Goal: Task Accomplishment & Management: Use online tool/utility

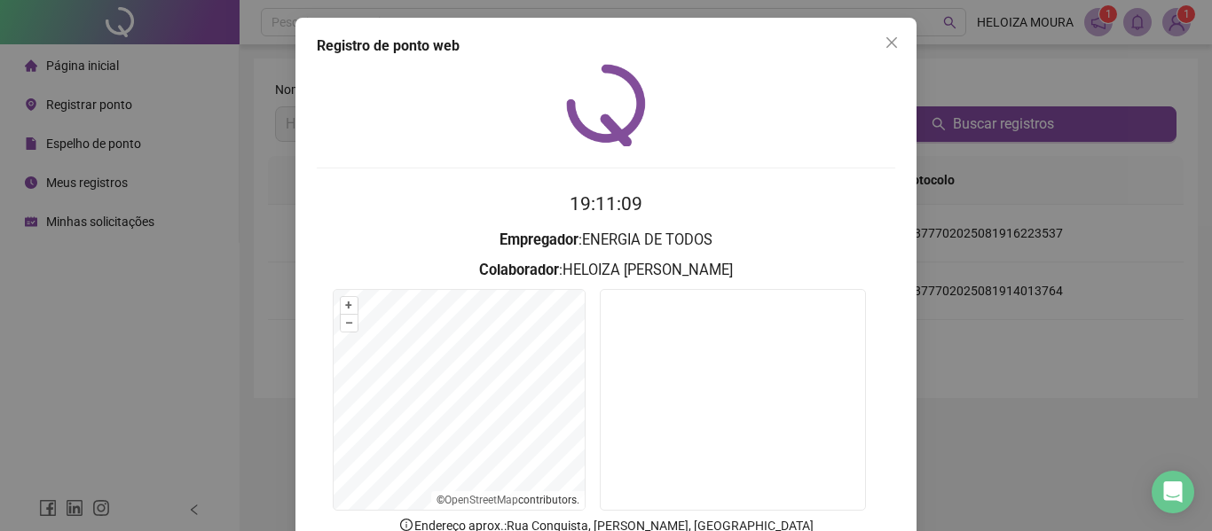
scroll to position [89, 0]
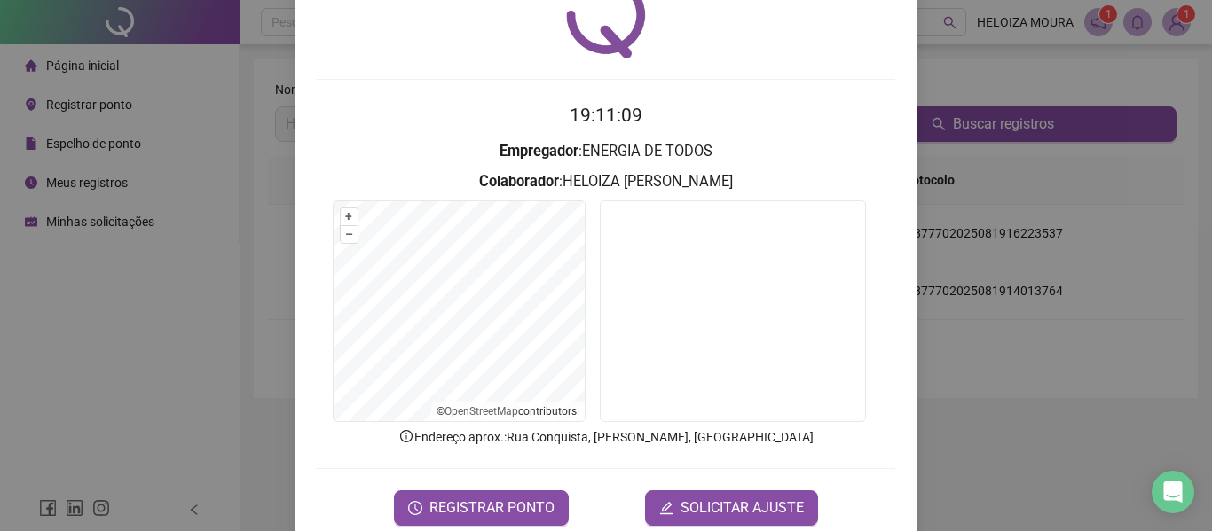
click at [460, 503] on span "REGISTRAR PONTO" at bounding box center [491, 508] width 125 height 21
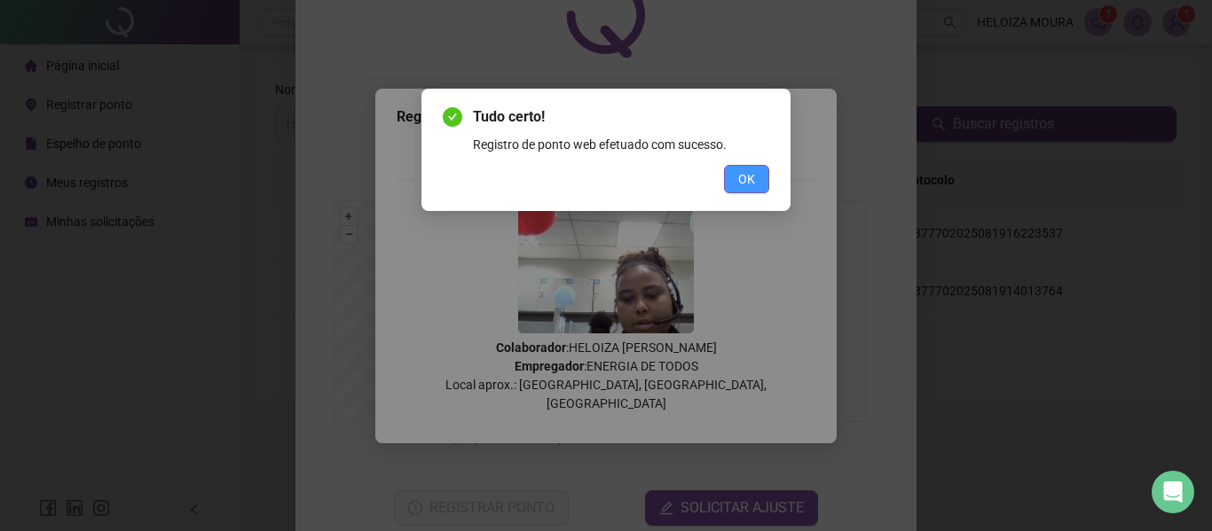
click at [739, 180] on span "OK" at bounding box center [746, 179] width 17 height 20
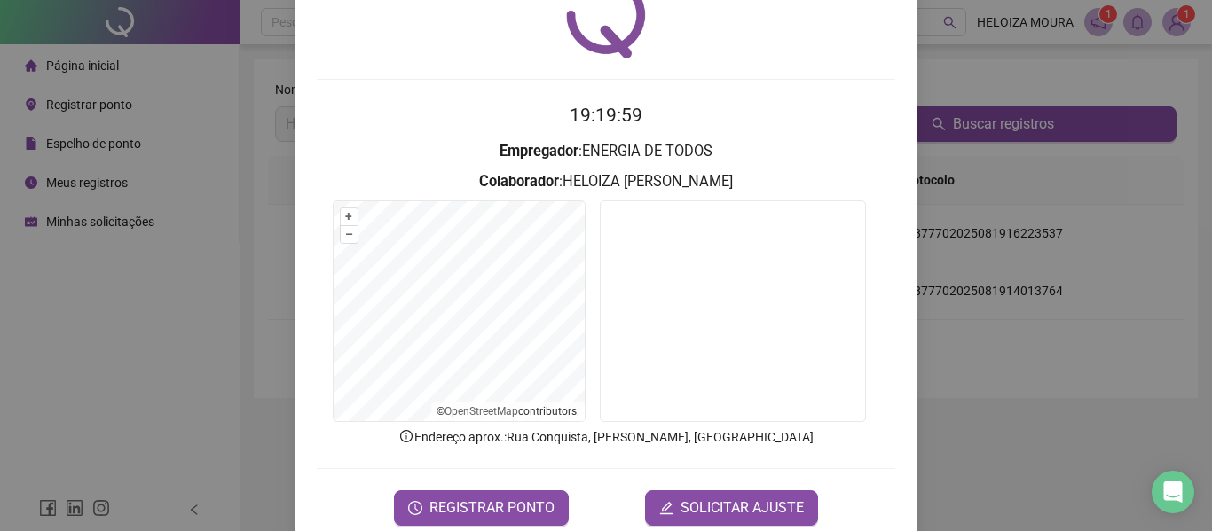
click at [978, 143] on div "Registro de ponto web 19:19:59 Empregador : ENERGIA DE TODOS Colaborador : [PER…" at bounding box center [606, 265] width 1212 height 531
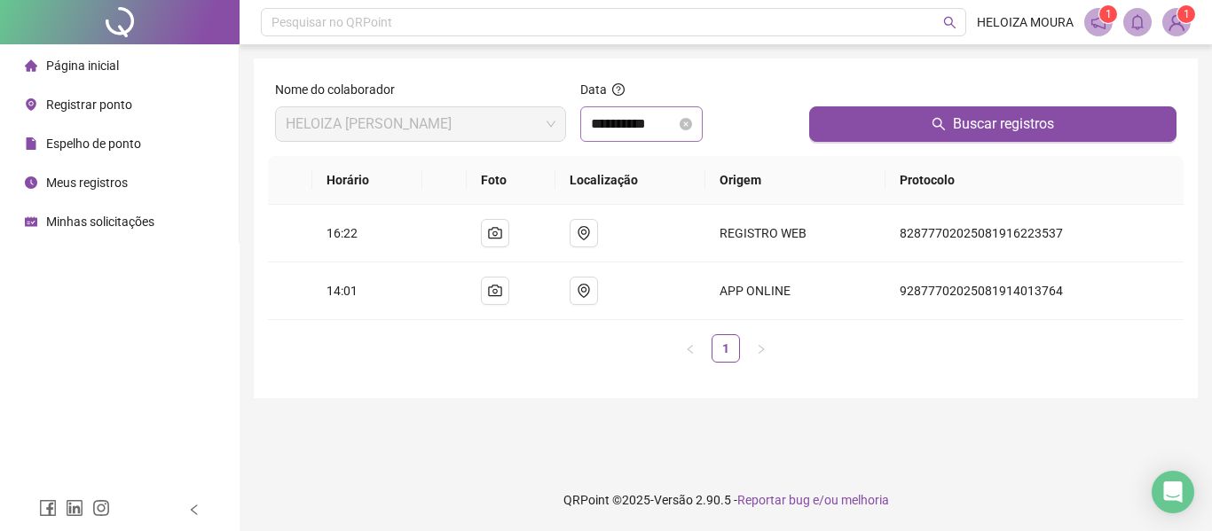
click at [702, 133] on div "**********" at bounding box center [641, 123] width 122 height 35
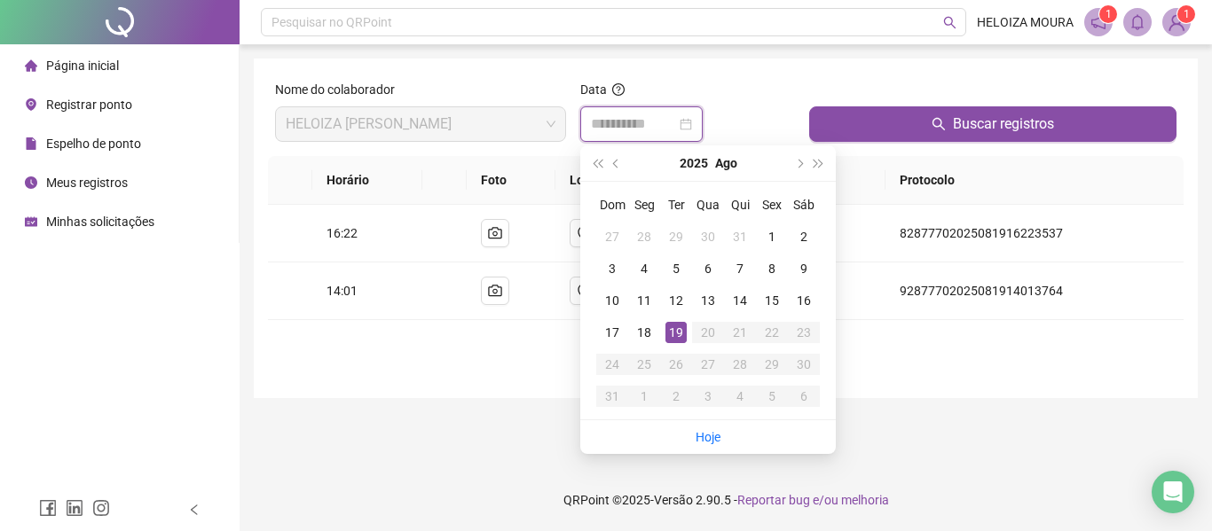
type input "**********"
click at [672, 332] on div "19" at bounding box center [675, 332] width 21 height 21
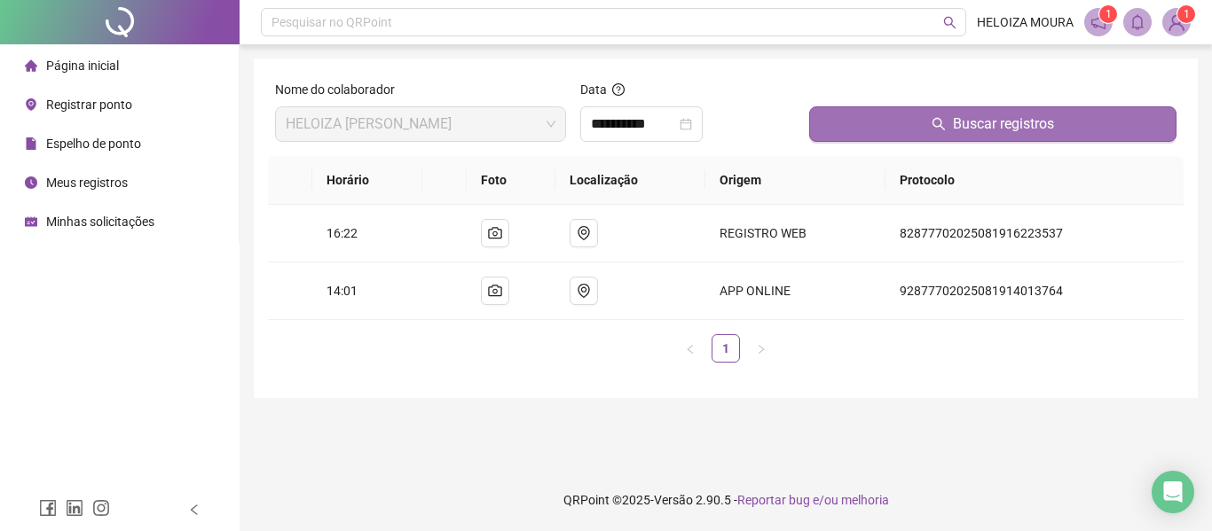
click at [874, 132] on button "Buscar registros" at bounding box center [992, 123] width 367 height 35
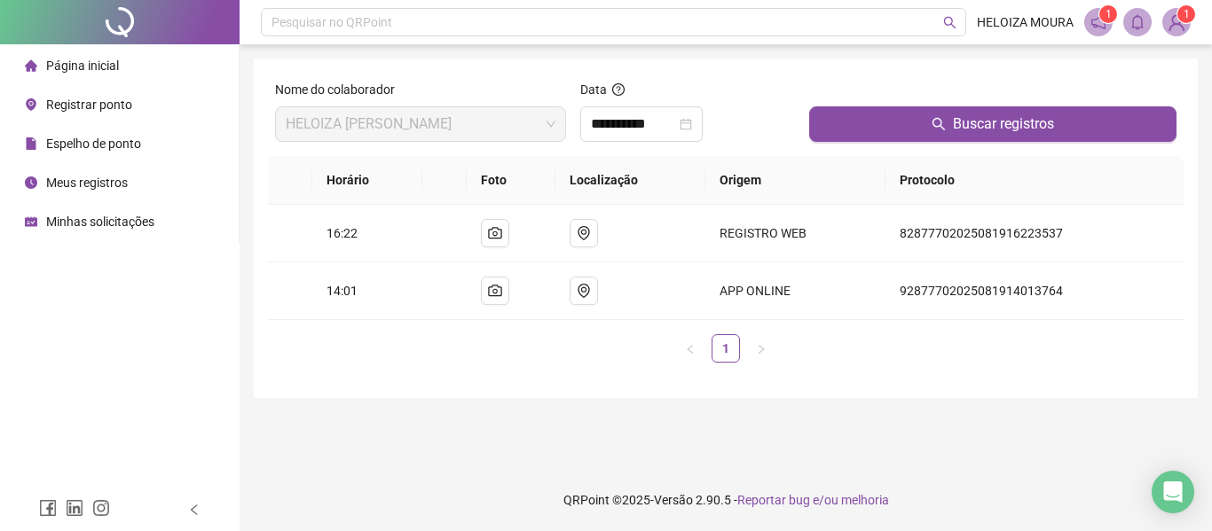
click at [159, 114] on li "Registrar ponto" at bounding box center [119, 104] width 231 height 35
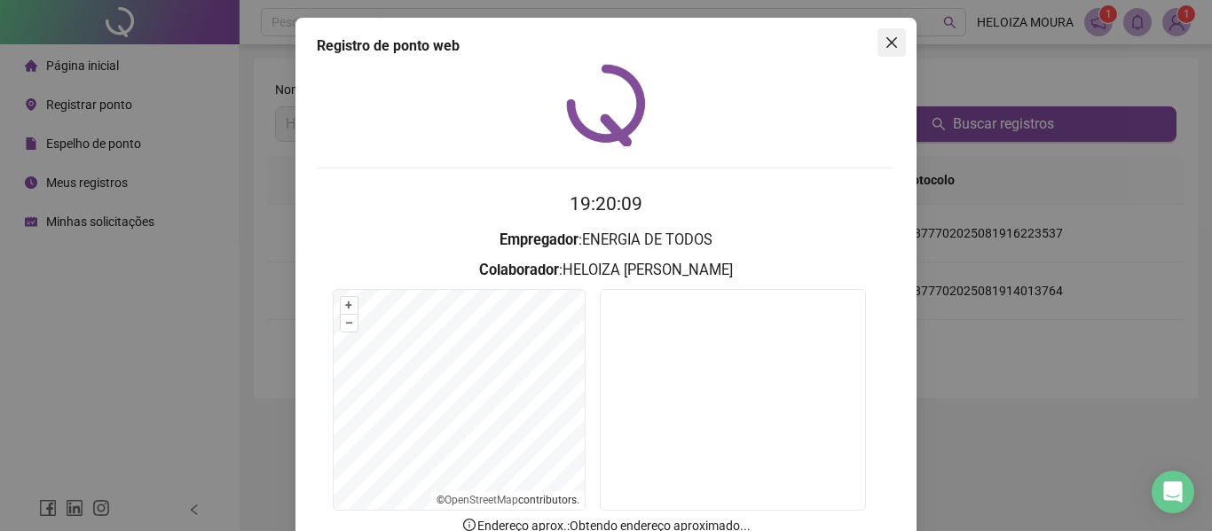
click at [888, 44] on icon "close" at bounding box center [891, 42] width 14 height 14
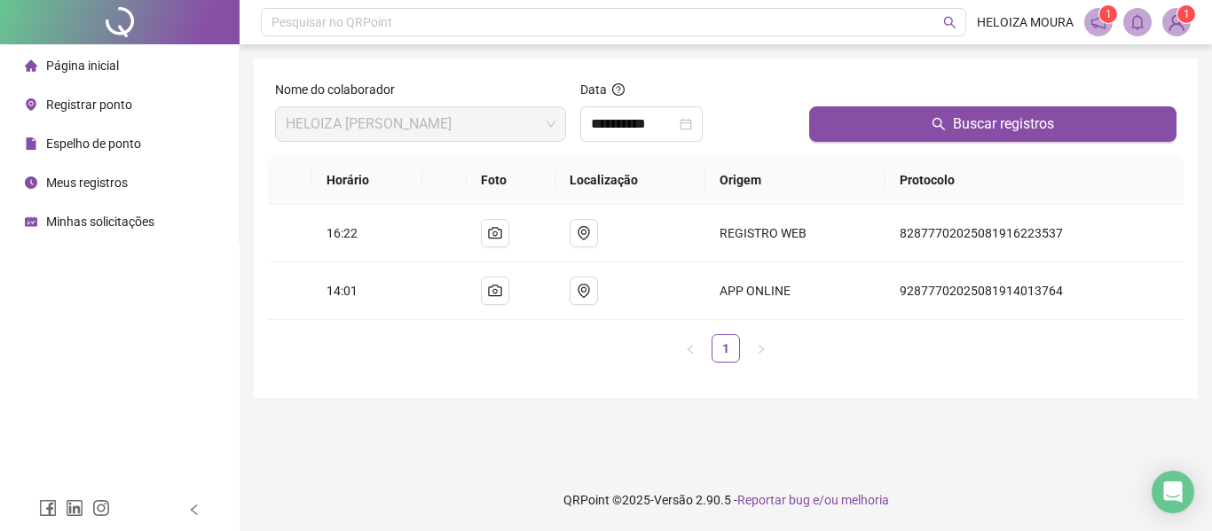
click at [90, 176] on span "Meus registros" at bounding box center [87, 183] width 82 height 14
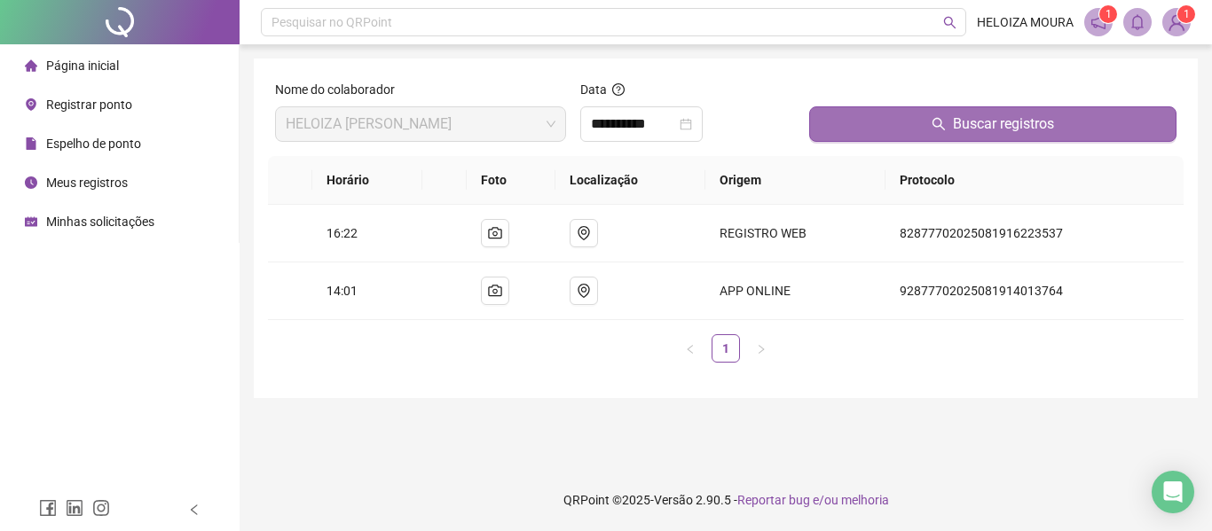
click at [826, 128] on button "Buscar registros" at bounding box center [992, 123] width 367 height 35
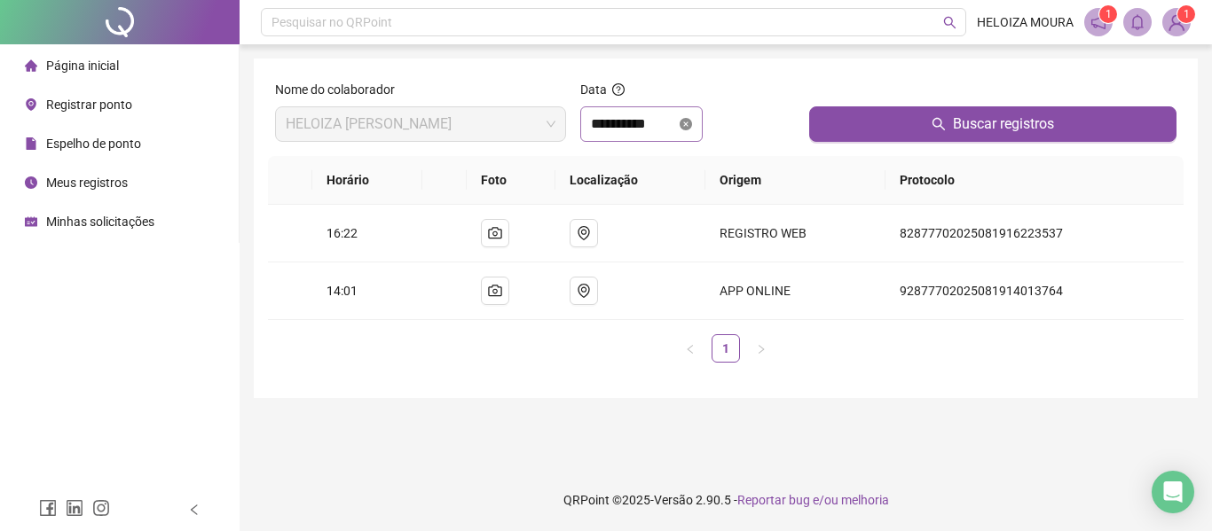
click at [692, 122] on icon "close-circle" at bounding box center [685, 124] width 12 height 12
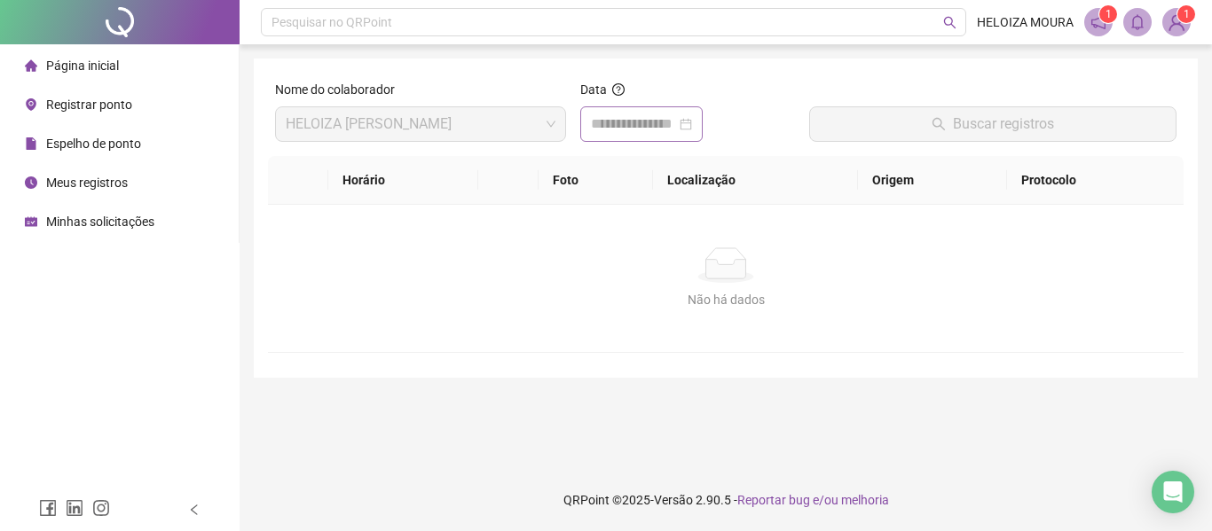
click at [692, 129] on div at bounding box center [641, 124] width 101 height 21
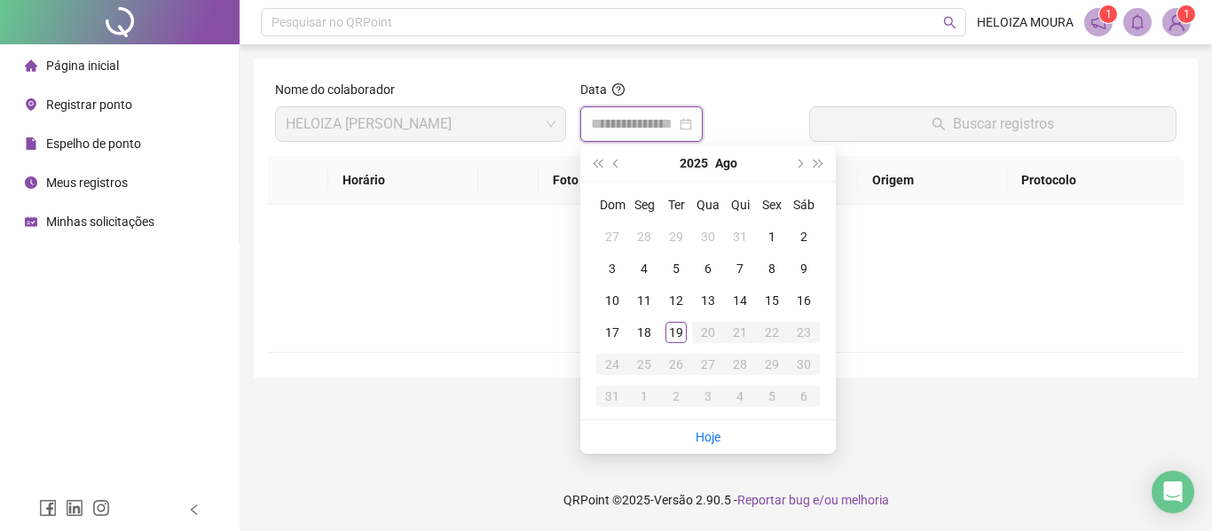
click at [692, 124] on div at bounding box center [641, 124] width 101 height 21
type input "**********"
click at [686, 335] on div "19" at bounding box center [675, 332] width 21 height 21
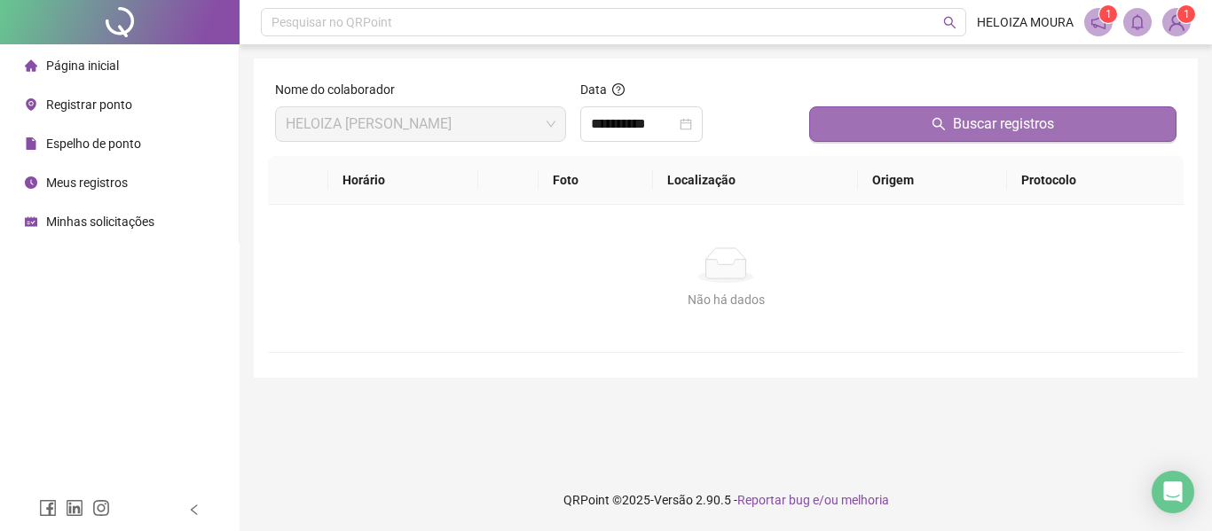
click at [897, 117] on button "Buscar registros" at bounding box center [992, 123] width 367 height 35
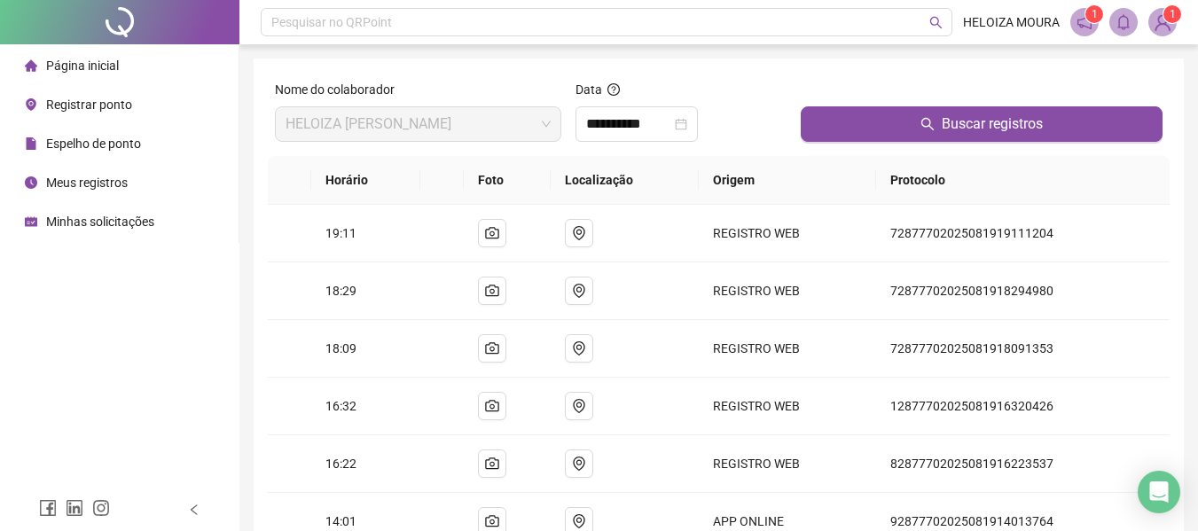
click at [82, 98] on span "Registrar ponto" at bounding box center [89, 105] width 86 height 14
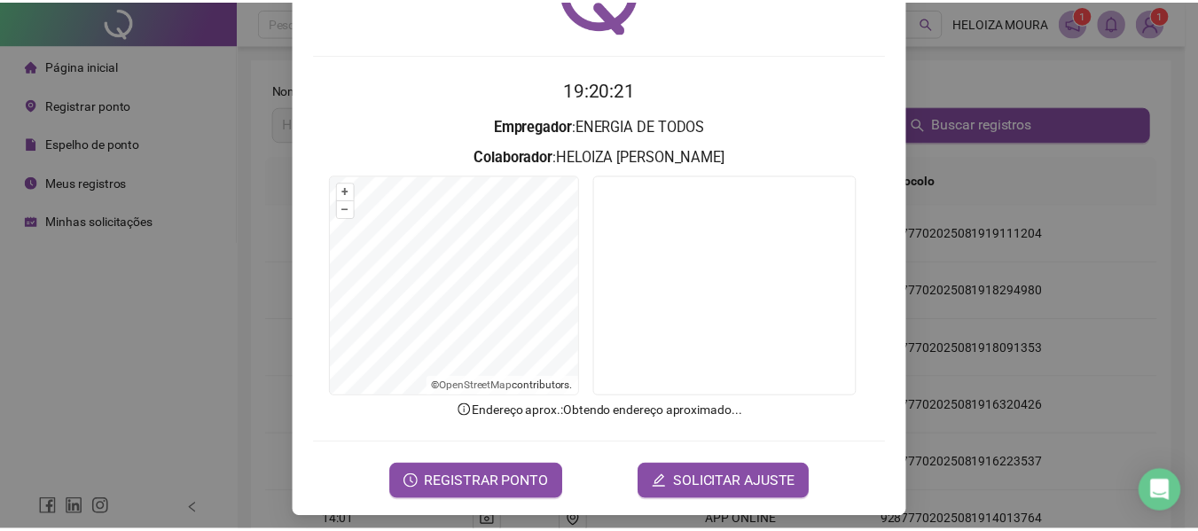
scroll to position [122, 0]
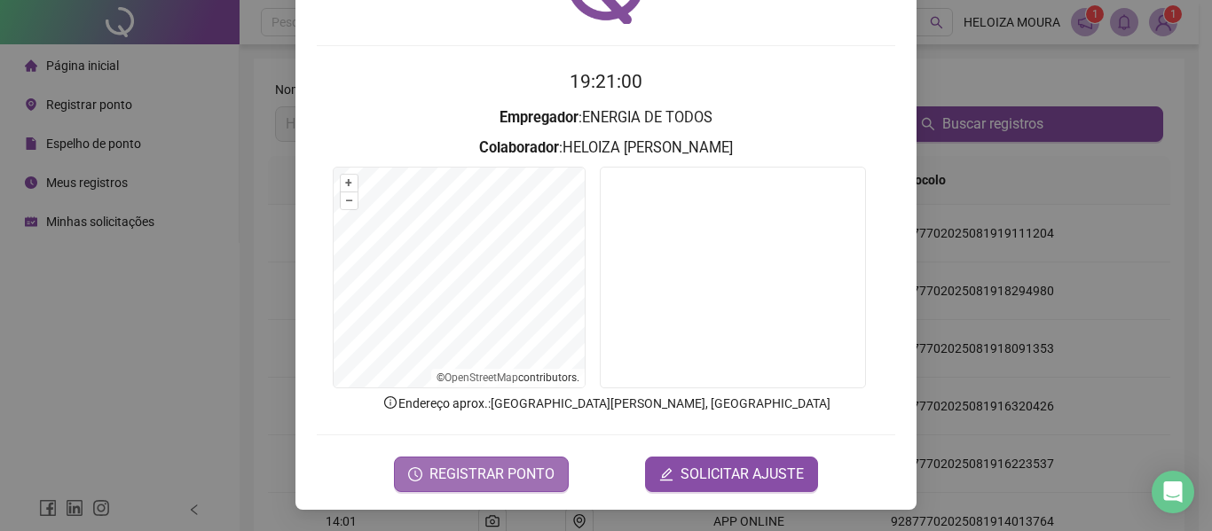
click at [534, 482] on span "REGISTRAR PONTO" at bounding box center [491, 474] width 125 height 21
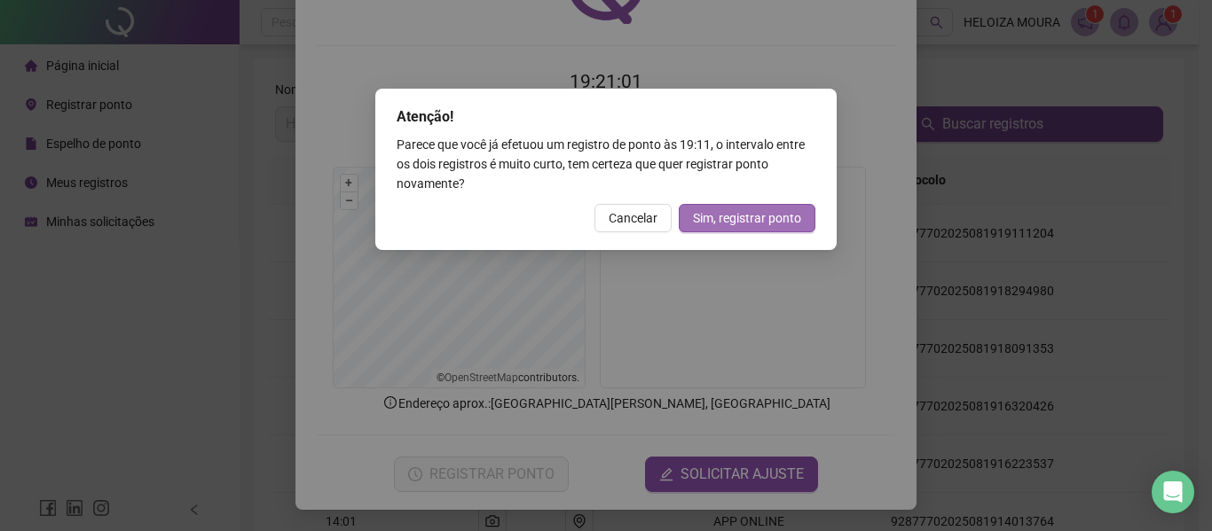
click at [782, 223] on span "Sim, registrar ponto" at bounding box center [747, 218] width 108 height 20
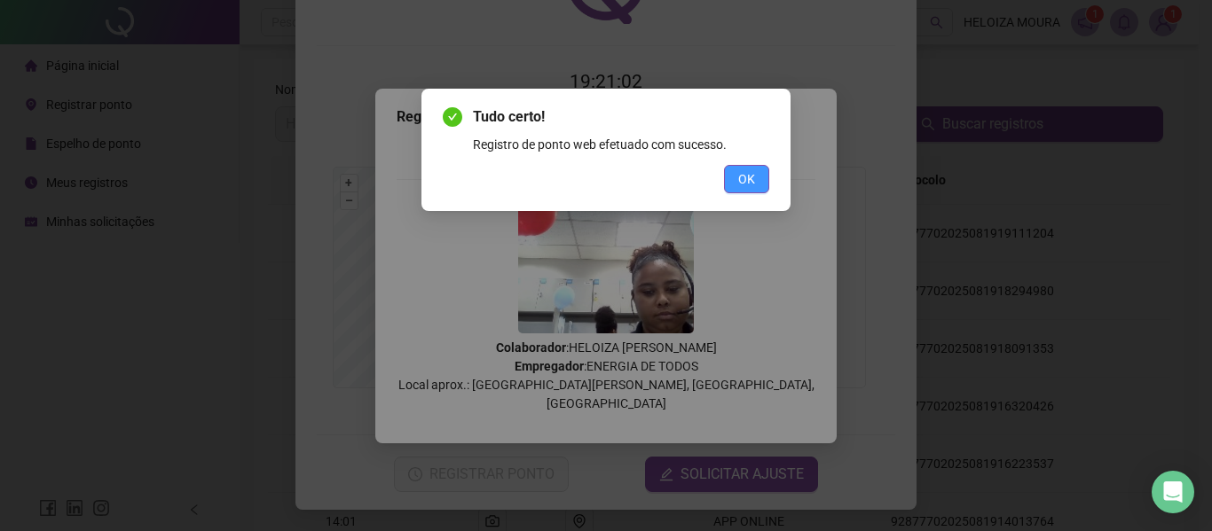
click at [755, 178] on button "OK" at bounding box center [746, 179] width 45 height 28
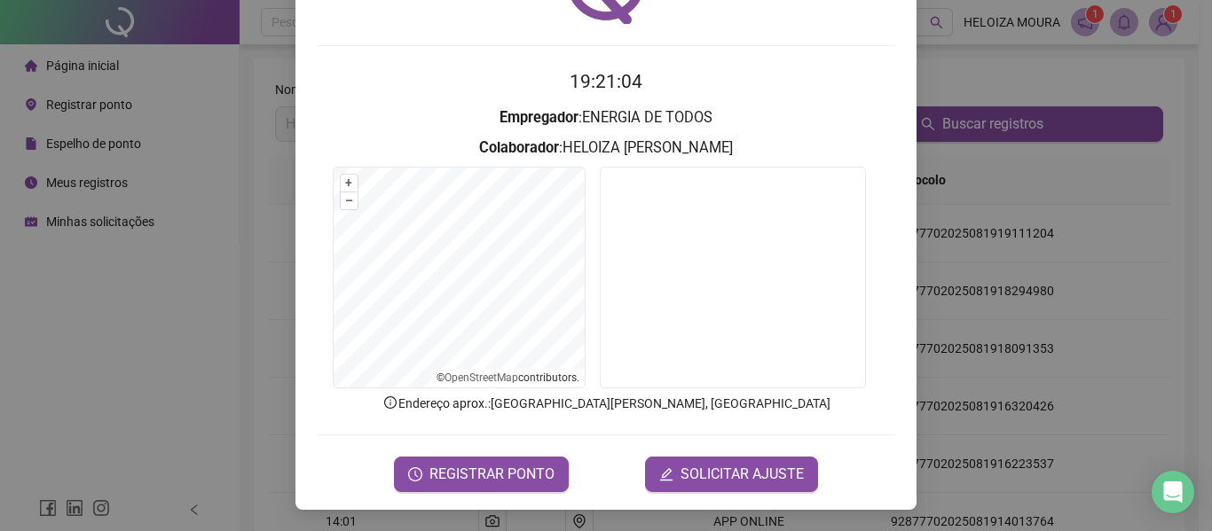
click at [1192, 257] on div "Registro de ponto web 19:21:04 Empregador : ENERGIA DE TODOS Colaborador : [PER…" at bounding box center [606, 265] width 1212 height 531
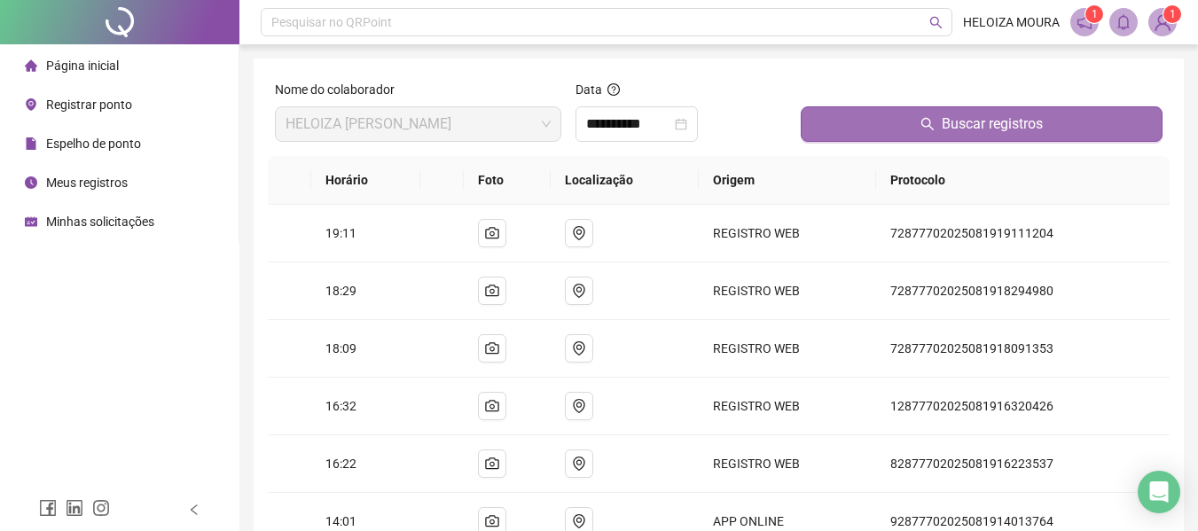
click at [819, 126] on button "Buscar registros" at bounding box center [982, 123] width 362 height 35
